Goal: Task Accomplishment & Management: Manage account settings

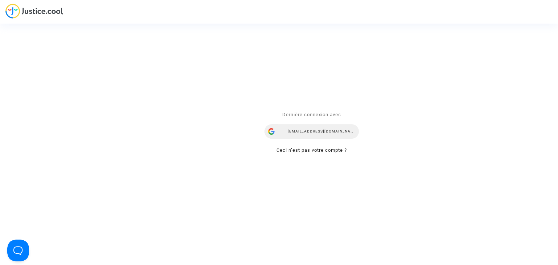
click at [320, 133] on div "[EMAIL_ADDRESS][DOMAIN_NAME]" at bounding box center [311, 132] width 94 height 15
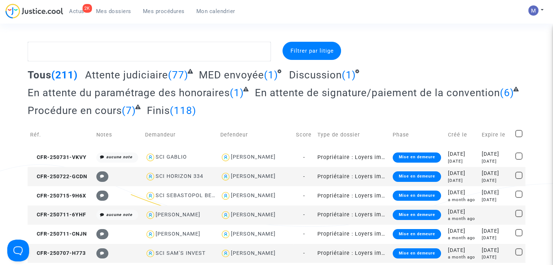
click at [137, 73] on span "Attente judiciaire" at bounding box center [126, 75] width 83 height 12
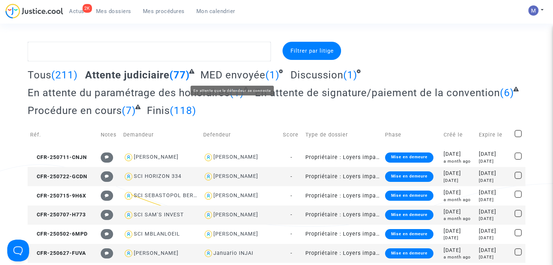
click at [214, 73] on span "MED envoyée" at bounding box center [232, 75] width 65 height 12
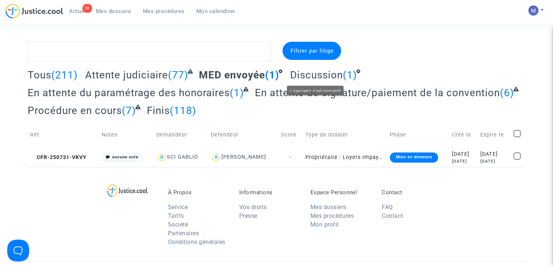
click at [305, 76] on span "Discussion" at bounding box center [316, 75] width 53 height 12
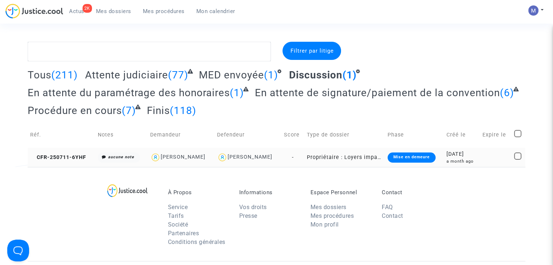
click at [57, 153] on td "CFR-250711-6YHF" at bounding box center [62, 157] width 68 height 19
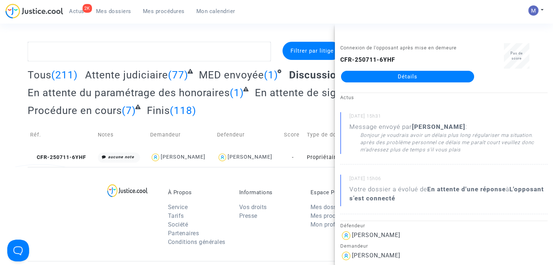
click at [384, 81] on link "Détails" at bounding box center [407, 77] width 133 height 12
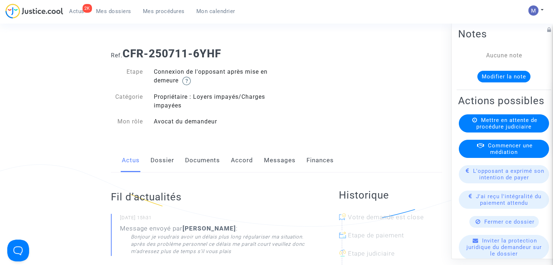
click at [271, 163] on link "Messages" at bounding box center [280, 161] width 32 height 24
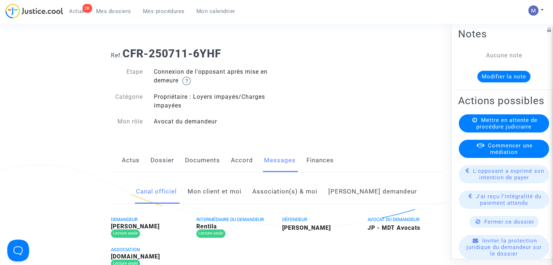
click at [241, 186] on link "Mon client et moi" at bounding box center [214, 192] width 54 height 24
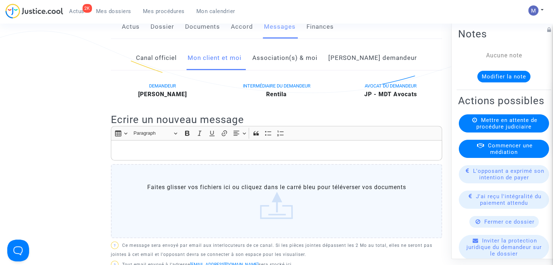
scroll to position [163, 0]
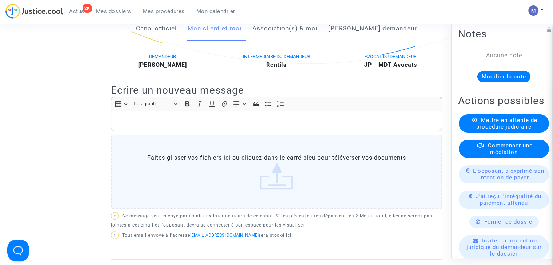
click at [129, 118] on p "Rich Text Editor, main" at bounding box center [276, 121] width 323 height 9
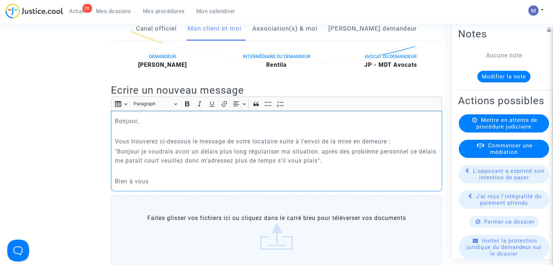
drag, startPoint x: 318, startPoint y: 161, endPoint x: 117, endPoint y: 149, distance: 202.0
click at [117, 149] on p ""Bonjour je voudrais avoir un délais plus long régulariser ma situation. après …" at bounding box center [276, 156] width 323 height 18
click at [199, 106] on icon "Editor toolbar" at bounding box center [199, 103] width 7 height 7
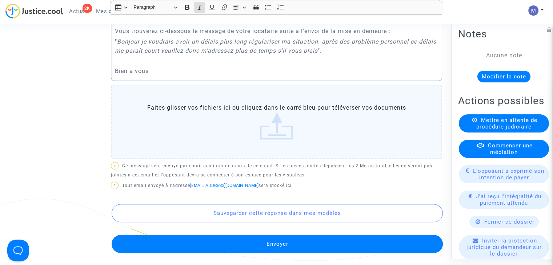
scroll to position [275, 0]
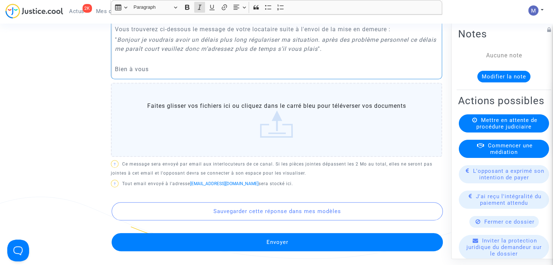
click at [303, 239] on button "Envoyer" at bounding box center [277, 242] width 331 height 18
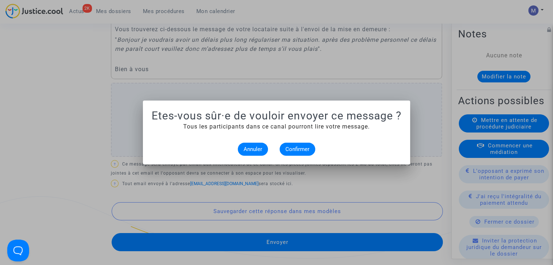
scroll to position [0, 0]
click at [299, 149] on span "Confirmer" at bounding box center [297, 149] width 24 height 7
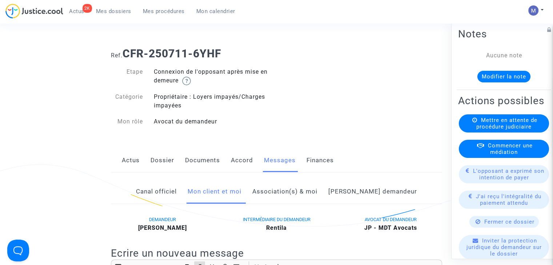
scroll to position [275, 0]
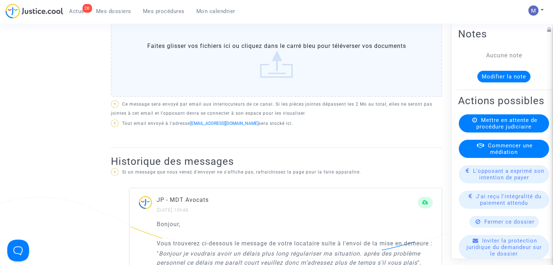
click at [103, 15] on link "Mes dossiers" at bounding box center [113, 11] width 47 height 11
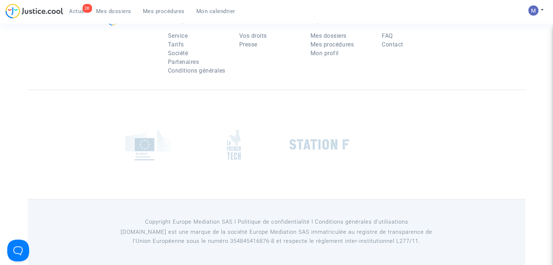
scroll to position [73, 0]
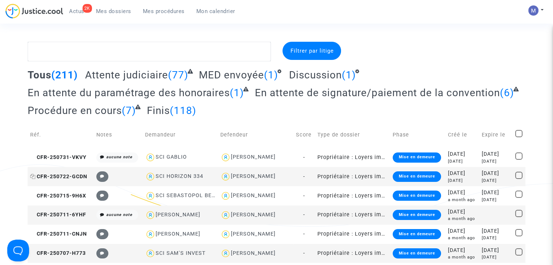
click at [70, 177] on span "CFR-250722-GCDN" at bounding box center [58, 177] width 57 height 6
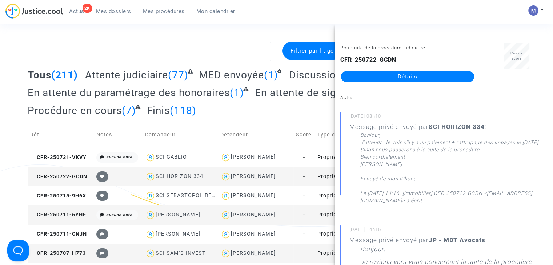
click at [405, 74] on link "Détails" at bounding box center [407, 77] width 133 height 12
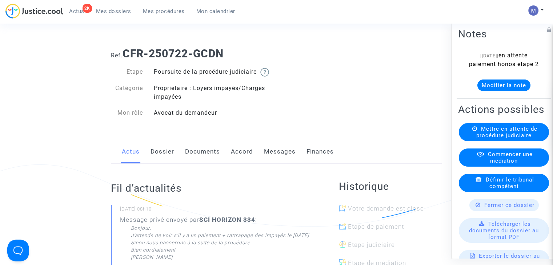
click at [271, 161] on link "Messages" at bounding box center [280, 152] width 32 height 24
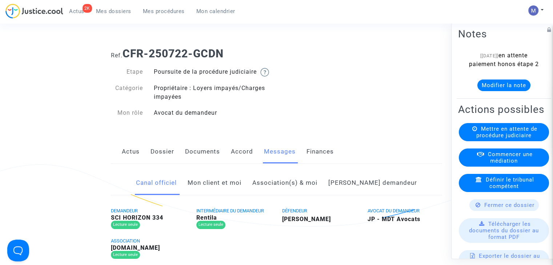
click at [232, 193] on link "Mon client et moi" at bounding box center [214, 183] width 54 height 24
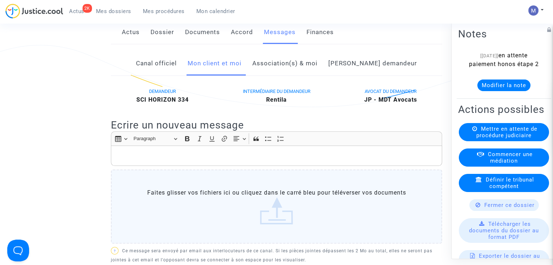
scroll to position [142, 0]
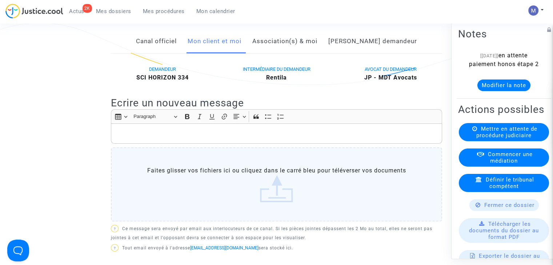
click at [201, 137] on div "Rich Text Editor, main" at bounding box center [276, 134] width 331 height 20
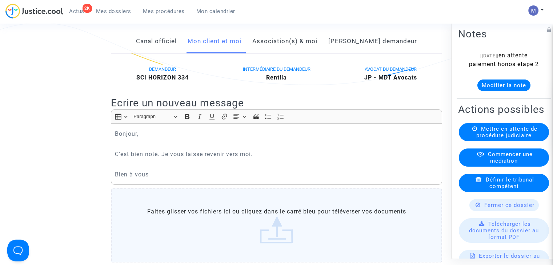
click at [499, 91] on button "Modifier la note" at bounding box center [503, 86] width 53 height 12
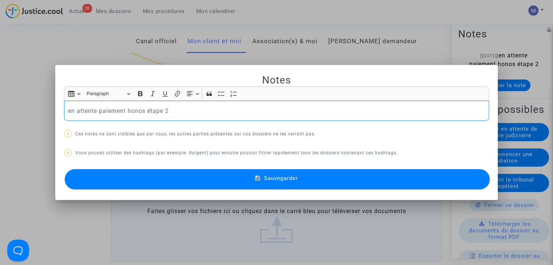
scroll to position [0, 0]
drag, startPoint x: 173, startPoint y: 111, endPoint x: 63, endPoint y: 113, distance: 109.7
click at [64, 113] on div "en attente paiement honos étape 2" at bounding box center [276, 111] width 425 height 20
click at [257, 176] on icon at bounding box center [257, 178] width 5 height 7
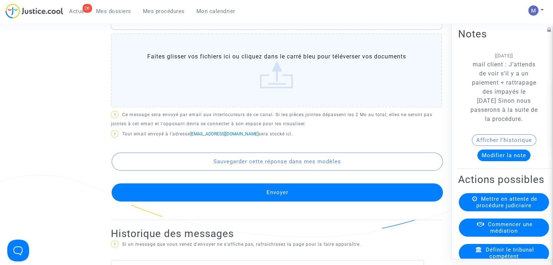
scroll to position [326, 0]
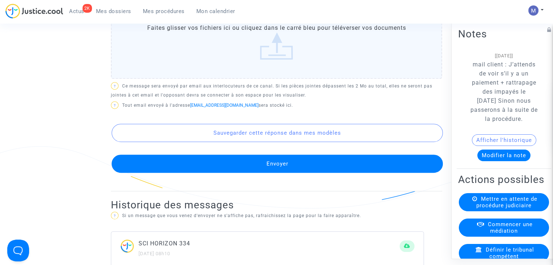
click at [301, 173] on button "Envoyer" at bounding box center [277, 164] width 331 height 18
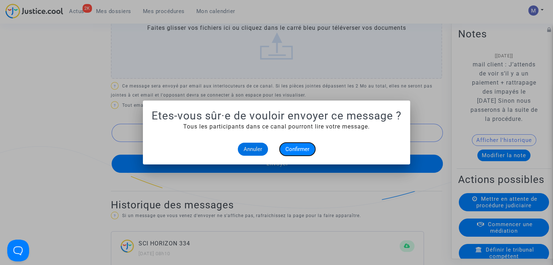
click at [298, 150] on span "Confirmer" at bounding box center [297, 149] width 24 height 7
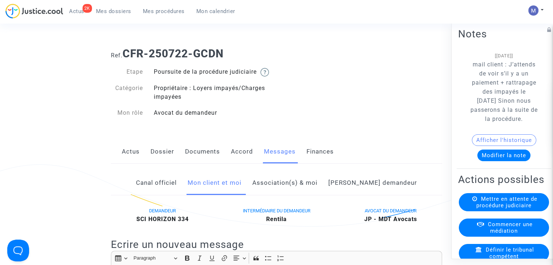
click at [102, 12] on span "Mes dossiers" at bounding box center [113, 11] width 35 height 7
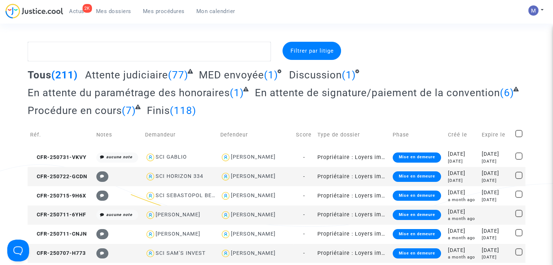
click at [112, 72] on span "Attente judiciaire" at bounding box center [126, 75] width 83 height 12
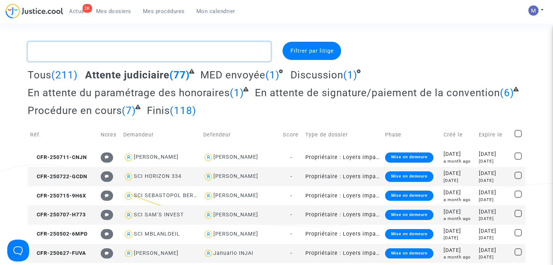
click at [128, 51] on textarea at bounding box center [149, 52] width 243 height 20
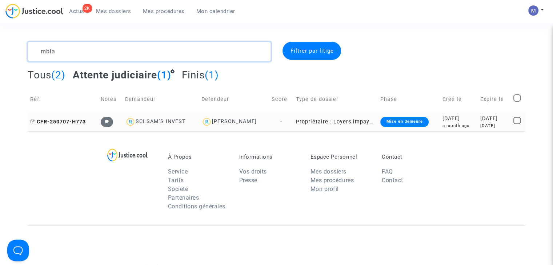
type textarea "mbia"
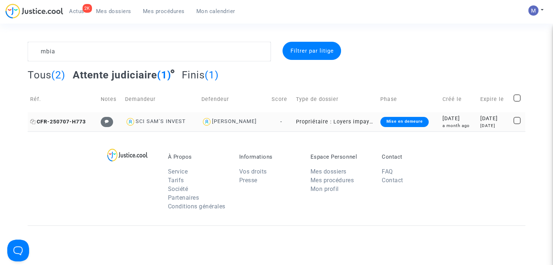
click at [52, 121] on span "CFR-250707-H773" at bounding box center [58, 122] width 56 height 6
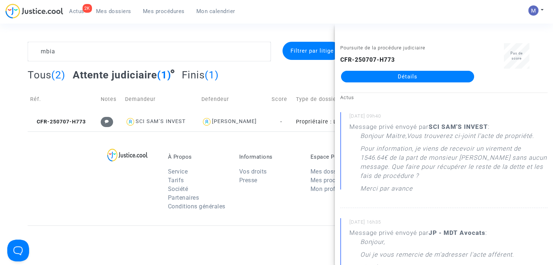
click at [403, 68] on div "CFR-250707-H773 Détails" at bounding box center [407, 69] width 134 height 27
click at [395, 76] on link "Détails" at bounding box center [407, 77] width 133 height 12
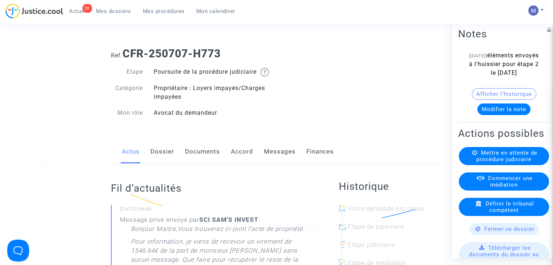
click at [490, 115] on button "Modifier la note" at bounding box center [503, 110] width 53 height 12
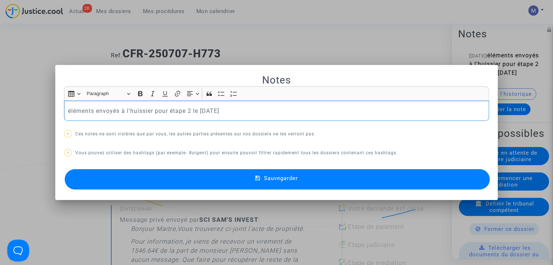
drag, startPoint x: 239, startPoint y: 112, endPoint x: 31, endPoint y: 110, distance: 207.4
click at [31, 110] on div "Notes Rich Text Editor Insert table Insert table Heading Paragraph Paragraph He…" at bounding box center [276, 132] width 553 height 265
click at [68, 111] on p "our information, je viens de recevoir un virement de 1546.64€ de la part de mon…" at bounding box center [276, 110] width 417 height 9
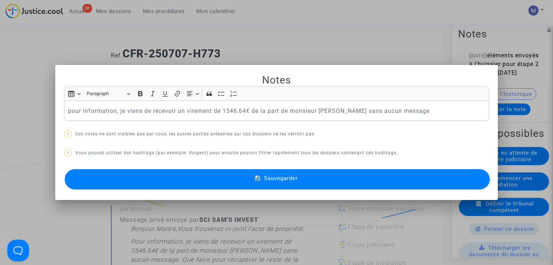
click at [307, 179] on button "Sauvegarder" at bounding box center [277, 179] width 425 height 20
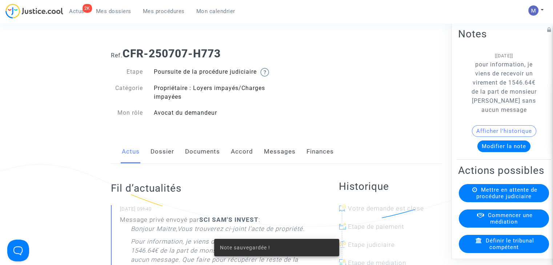
drag, startPoint x: 231, startPoint y: 56, endPoint x: 126, endPoint y: 59, distance: 105.8
click at [126, 59] on h1 "Ref. CFR-250707-H773" at bounding box center [276, 53] width 331 height 13
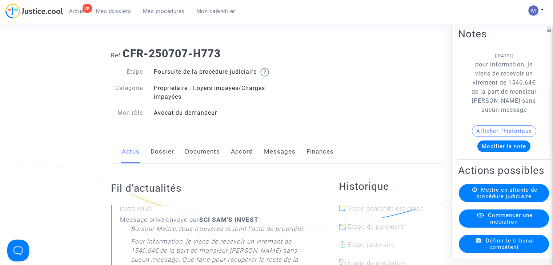
copy b "CFR-250707-H773"
click at [272, 161] on link "Messages" at bounding box center [280, 152] width 32 height 24
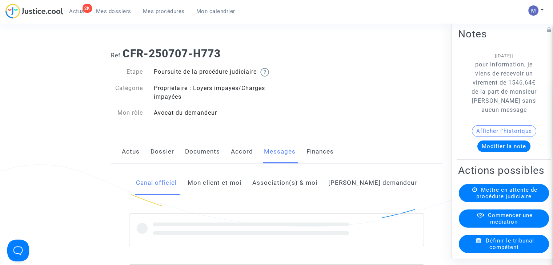
click at [225, 191] on link "Mon client et moi" at bounding box center [214, 183] width 54 height 24
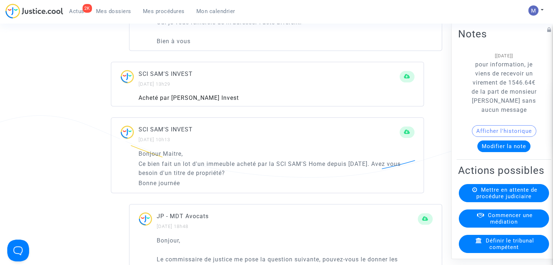
scroll to position [667, 0]
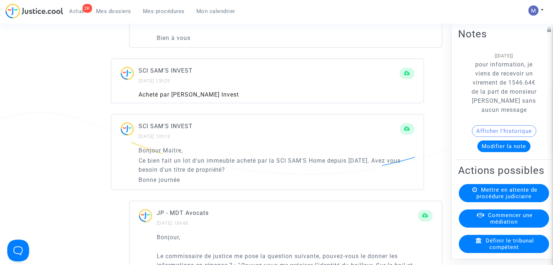
drag, startPoint x: 138, startPoint y: 159, endPoint x: 231, endPoint y: 152, distance: 94.0
click at [231, 152] on div "Bonjour Maitre, Ce bien fait un lot d'un immeuble acheté par la SCI SAM'S Home …" at bounding box center [267, 168] width 312 height 44
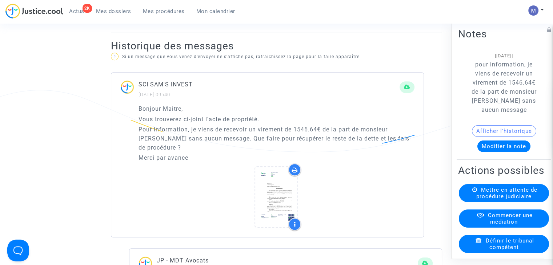
scroll to position [365, 0]
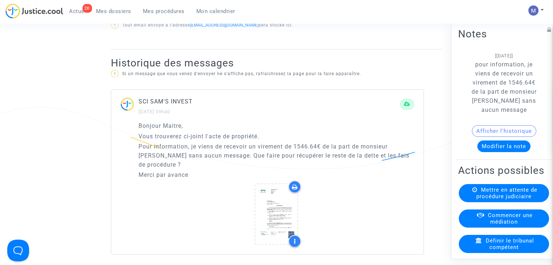
drag, startPoint x: 191, startPoint y: 153, endPoint x: 413, endPoint y: 157, distance: 221.6
click at [413, 157] on p "Pour information, je viens de recevoir un virement de 1546.64€ de la part de mo…" at bounding box center [276, 155] width 276 height 27
copy p "je viens de recevoir un virement de 1546.64€ de la part de monsieur [PERSON_NAM…"
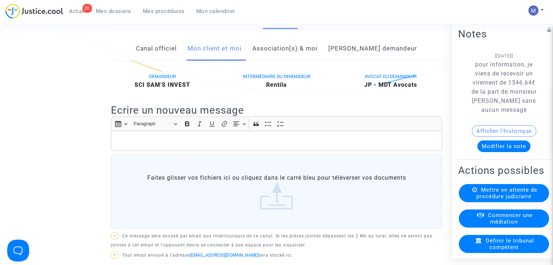
scroll to position [141, 0]
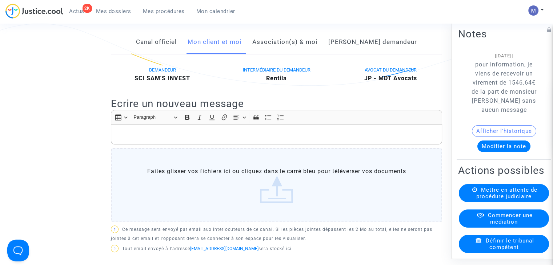
click at [154, 139] on p "Rich Text Editor, main" at bounding box center [276, 134] width 323 height 9
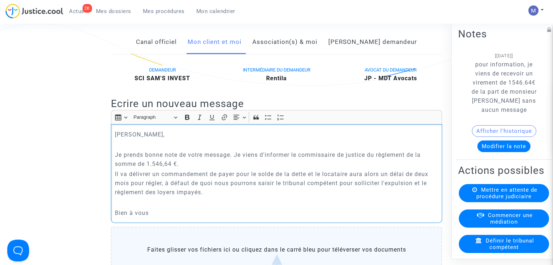
click at [211, 197] on p "Il va délivrer un commandement de payer pour le solde de la dette et le locatai…" at bounding box center [276, 183] width 323 height 27
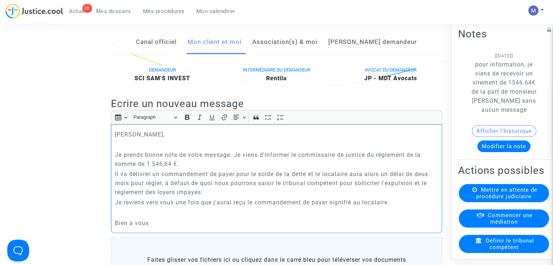
click at [182, 169] on p "Je prends bonne note de votre message. Je viens d'informer le commissaire de ju…" at bounding box center [276, 159] width 323 height 18
drag, startPoint x: 372, startPoint y: 173, endPoint x: 183, endPoint y: 172, distance: 188.9
click at [183, 169] on p "Je prends bonne note de votre message. Je viens d'informer le commissaire de ju…" at bounding box center [276, 159] width 323 height 18
click at [251, 207] on p "Je reviens vers vous une fois que j'aurai reçu le commandement de payer signifi…" at bounding box center [276, 202] width 323 height 9
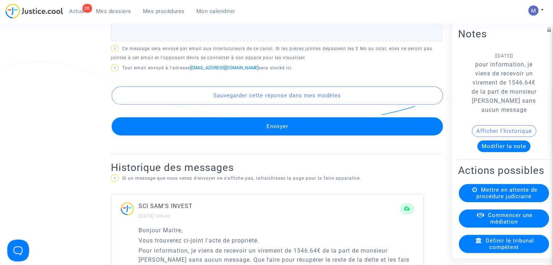
scroll to position [443, 0]
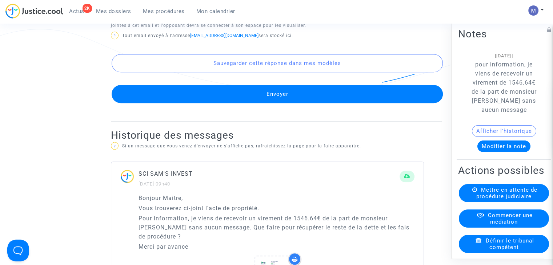
click at [243, 102] on button "Envoyer" at bounding box center [277, 94] width 331 height 18
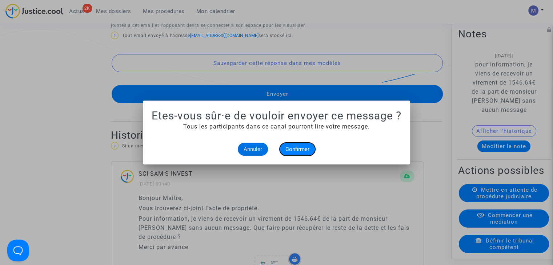
click at [295, 153] on button "Confirmer" at bounding box center [297, 149] width 36 height 13
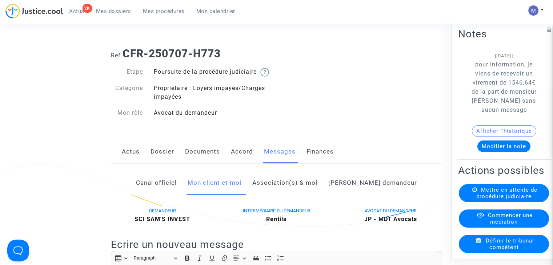
click at [166, 161] on link "Dossier" at bounding box center [162, 152] width 24 height 24
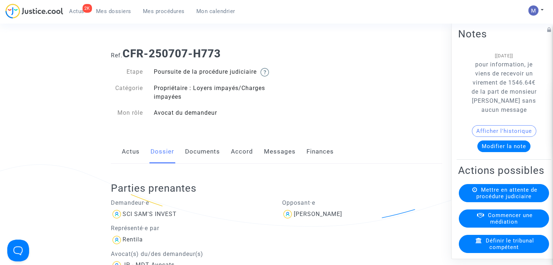
click at [206, 161] on link "Documents" at bounding box center [202, 152] width 35 height 24
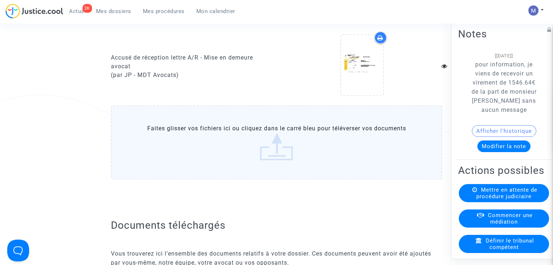
scroll to position [1098, 0]
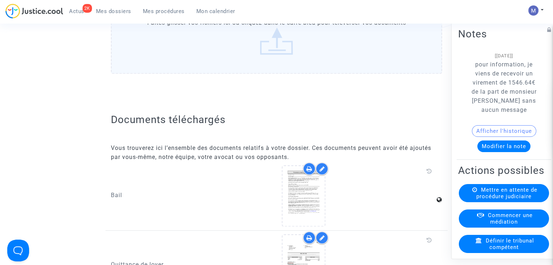
click at [263, 53] on label "Faites glisser vos fichiers ici ou cliquez dans le carré bleu pour téléverser v…" at bounding box center [276, 37] width 331 height 74
click at [0, 0] on input "Faites glisser vos fichiers ici ou cliquez dans le carré bleu pour téléverser v…" at bounding box center [0, 0] width 0 height 0
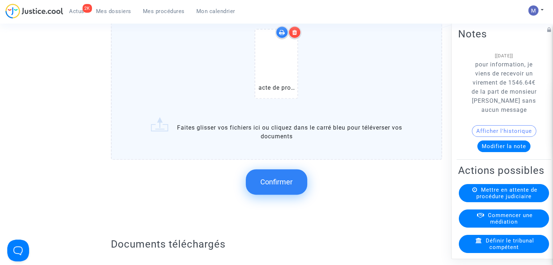
click at [276, 183] on span "Confirmer" at bounding box center [276, 182] width 32 height 9
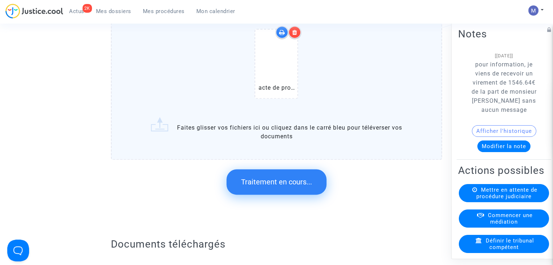
scroll to position [0, 0]
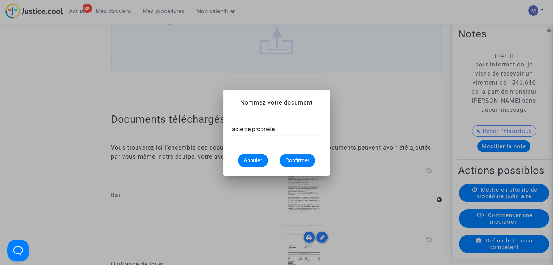
type input "acte de propriété"
click at [291, 159] on span "Confirmer" at bounding box center [297, 160] width 24 height 7
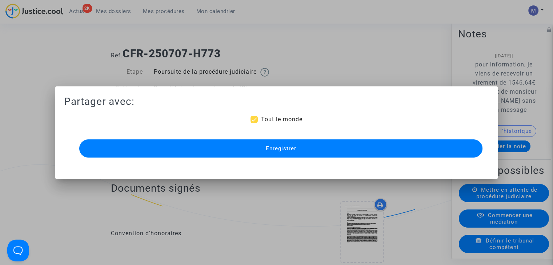
scroll to position [1098, 0]
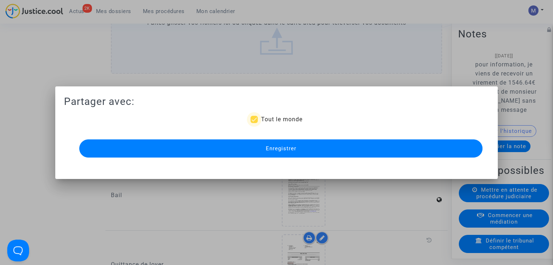
click at [276, 117] on span "Tout le monde" at bounding box center [280, 119] width 41 height 7
click at [254, 123] on input "Tout le monde" at bounding box center [254, 123] width 0 height 0
checkbox input "false"
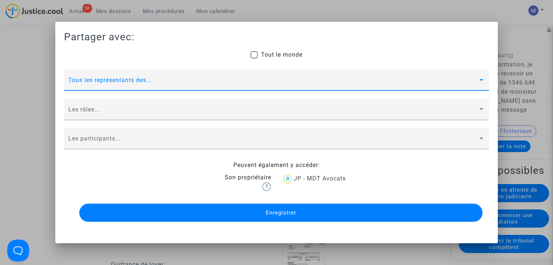
click at [106, 84] on span at bounding box center [272, 83] width 409 height 7
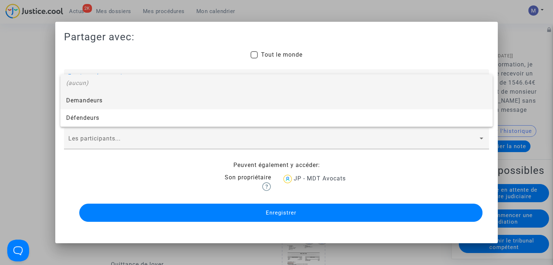
click at [97, 96] on span "Demandeurs" at bounding box center [276, 100] width 420 height 17
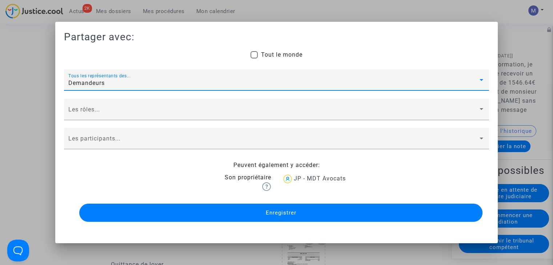
click at [32, 107] on div at bounding box center [276, 132] width 553 height 265
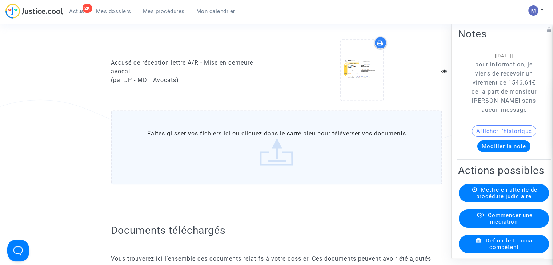
scroll to position [964, 0]
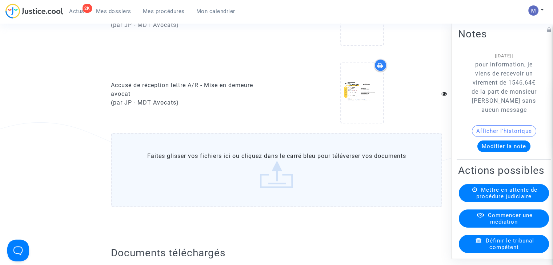
click at [274, 172] on label "Faites glisser vos fichiers ici ou cliquez dans le carré bleu pour téléverser v…" at bounding box center [276, 170] width 331 height 74
click at [0, 0] on input "Faites glisser vos fichiers ici ou cliquez dans le carré bleu pour téléverser v…" at bounding box center [0, 0] width 0 height 0
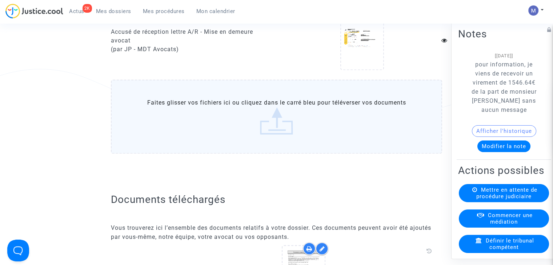
scroll to position [1042, 0]
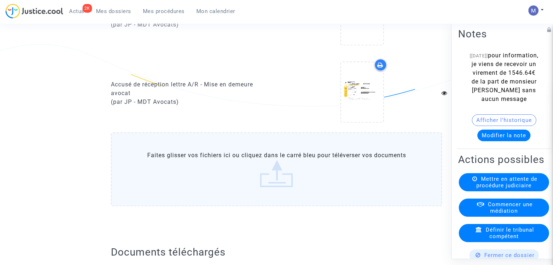
click at [279, 175] on label "Faites glisser vos fichiers ici ou cliquez dans le carré bleu pour téléverser v…" at bounding box center [276, 169] width 331 height 74
click at [0, 0] on input "Faites glisser vos fichiers ici ou cliquez dans le carré bleu pour téléverser v…" at bounding box center [0, 0] width 0 height 0
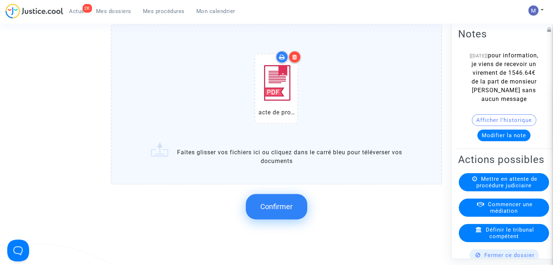
scroll to position [1160, 0]
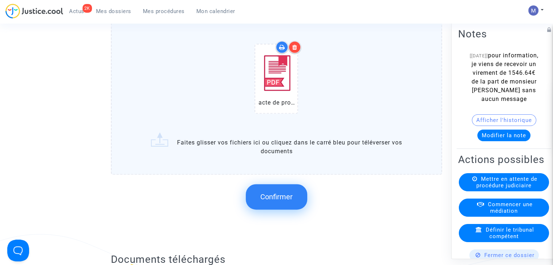
click at [280, 200] on span "Confirmer" at bounding box center [276, 197] width 32 height 9
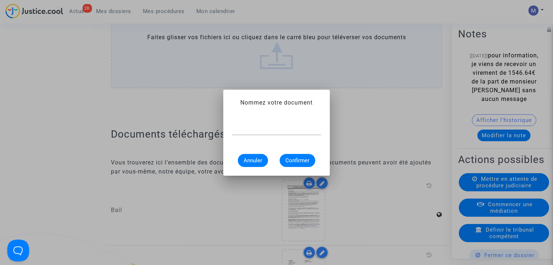
scroll to position [0, 0]
type input "acte de propriété"
click at [291, 159] on span "Confirmer" at bounding box center [297, 160] width 24 height 7
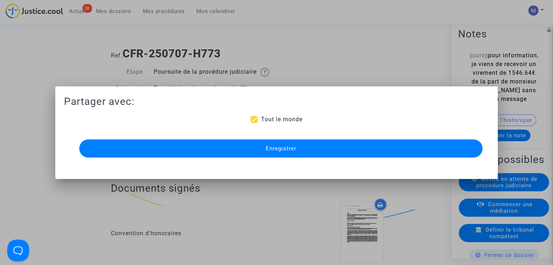
scroll to position [1160, 0]
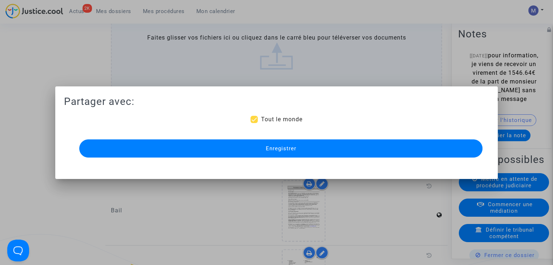
click at [265, 123] on span "Tout le monde" at bounding box center [280, 119] width 41 height 9
click at [254, 123] on input "Tout le monde" at bounding box center [254, 123] width 0 height 0
checkbox input "false"
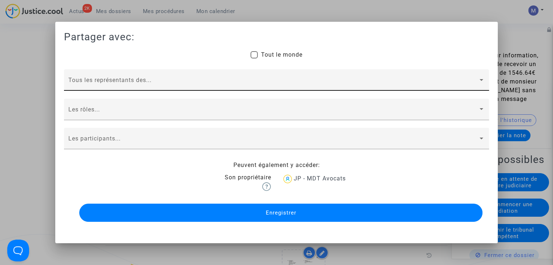
click at [128, 79] on div "Tous les représentants des..." at bounding box center [276, 82] width 416 height 17
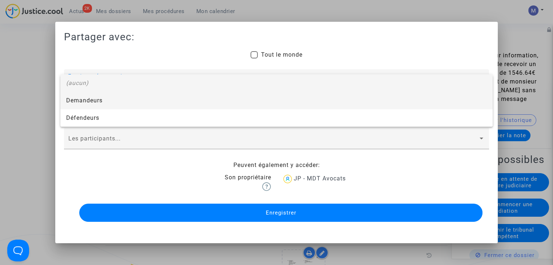
click at [90, 98] on span "Demandeurs" at bounding box center [276, 100] width 420 height 17
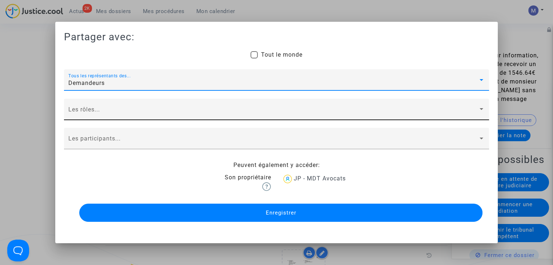
click at [89, 110] on span at bounding box center [272, 112] width 409 height 7
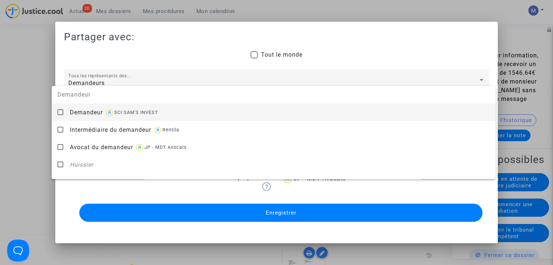
click at [89, 112] on span "Demandeur" at bounding box center [86, 112] width 33 height 7
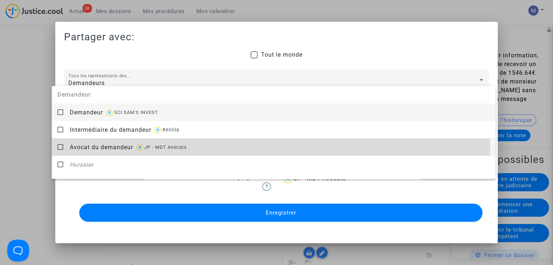
click at [85, 153] on div "Avocat du demandeur JP - MDT Avocats" at bounding box center [280, 147] width 420 height 18
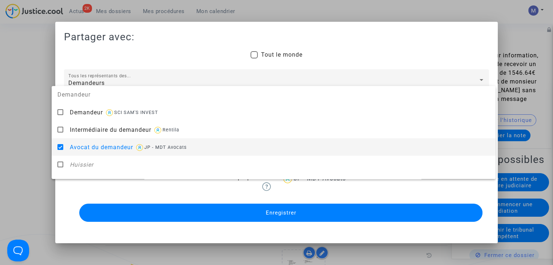
click at [40, 154] on div at bounding box center [276, 132] width 553 height 265
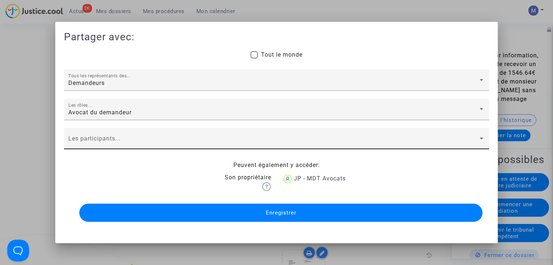
click at [90, 143] on span at bounding box center [272, 141] width 409 height 7
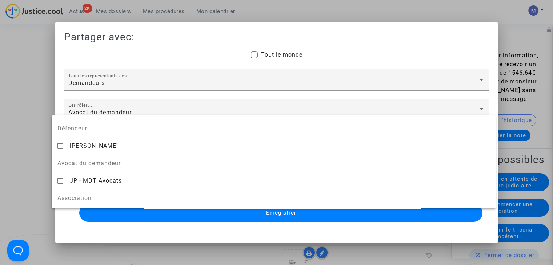
scroll to position [81, 0]
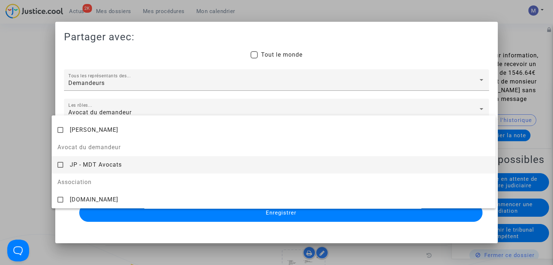
click at [90, 162] on span "JP - MDT Avocats" at bounding box center [96, 164] width 52 height 7
click at [250, 213] on div at bounding box center [276, 132] width 553 height 265
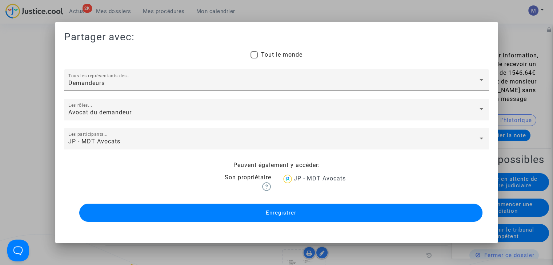
click at [250, 213] on button "Enregistrer" at bounding box center [280, 213] width 403 height 18
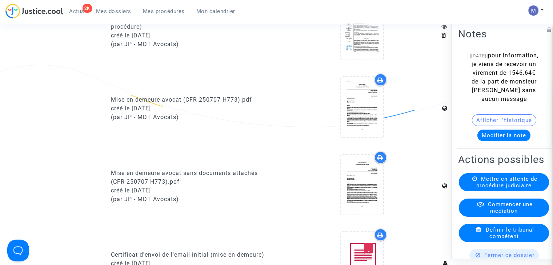
scroll to position [0, 0]
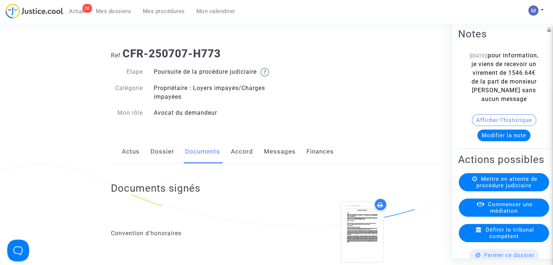
click at [113, 14] on span "Mes dossiers" at bounding box center [113, 11] width 35 height 7
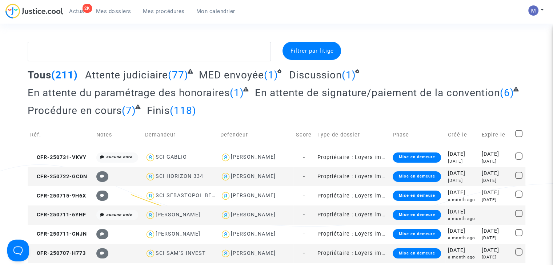
click at [112, 74] on span "Attente judiciaire" at bounding box center [126, 75] width 83 height 12
click at [112, 75] on span "Attente judiciaire" at bounding box center [126, 75] width 83 height 12
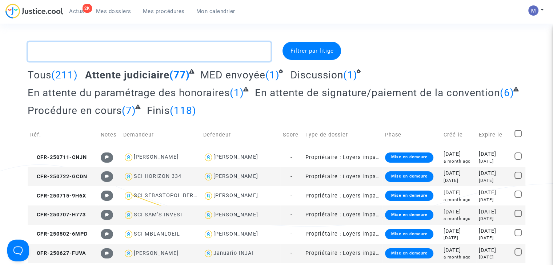
click at [113, 51] on textarea at bounding box center [149, 52] width 243 height 20
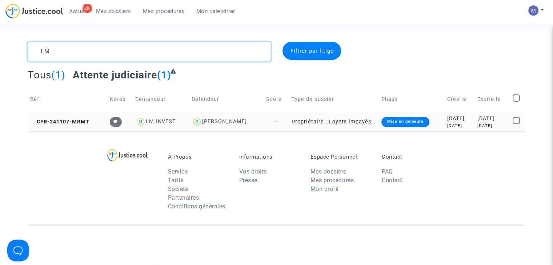
type textarea "LM"
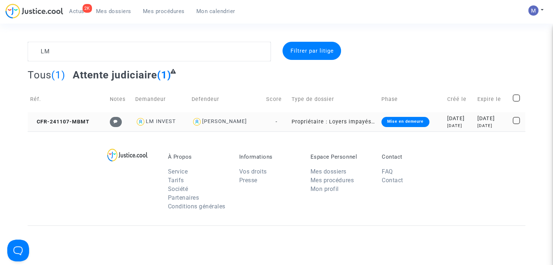
click at [72, 116] on td "CFR-241107-MBMT" at bounding box center [67, 121] width 79 height 19
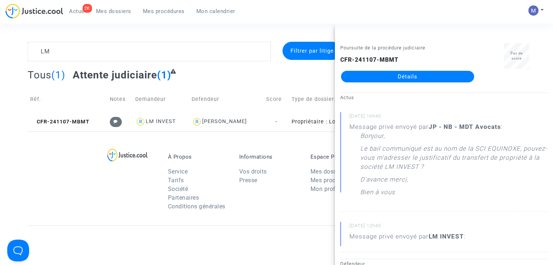
click at [402, 80] on link "Détails" at bounding box center [407, 77] width 133 height 12
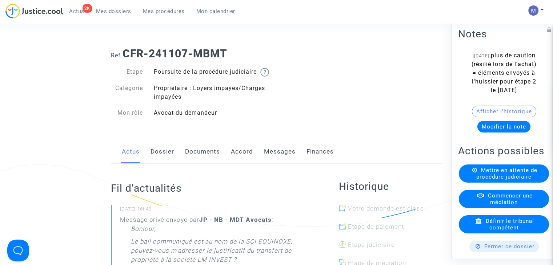
click at [116, 15] on link "Mes dossiers" at bounding box center [113, 11] width 47 height 11
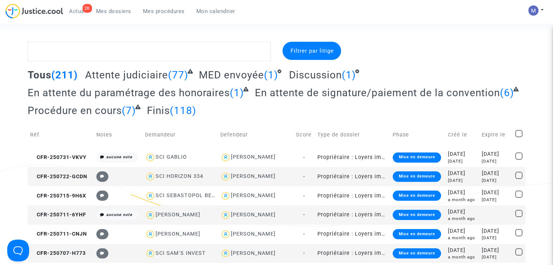
click at [189, 94] on span "En attente du paramétrage des honoraires" at bounding box center [129, 93] width 202 height 12
